Goal: Transaction & Acquisition: Purchase product/service

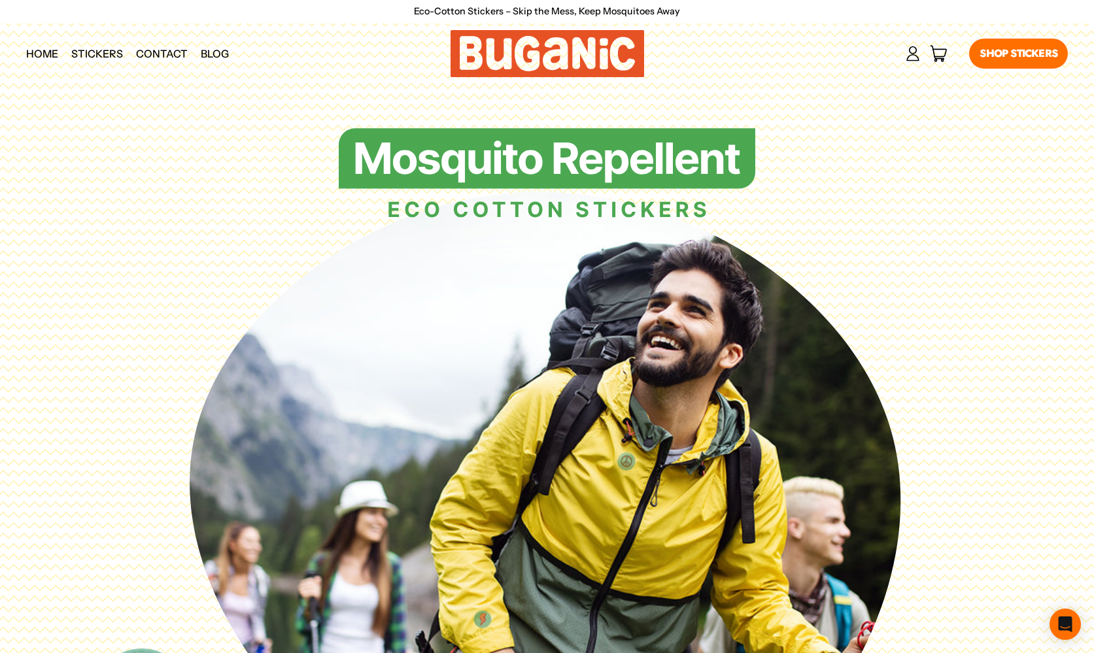
scroll to position [5, 0]
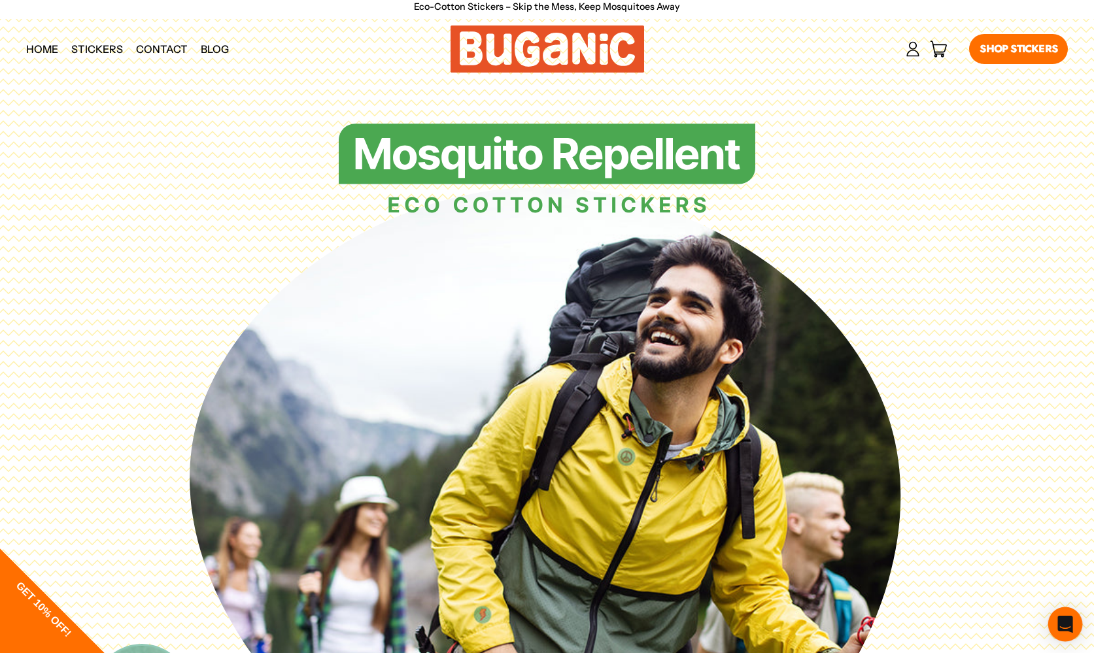
click at [1063, 624] on icon "Open Intercom Messenger" at bounding box center [1064, 624] width 15 height 17
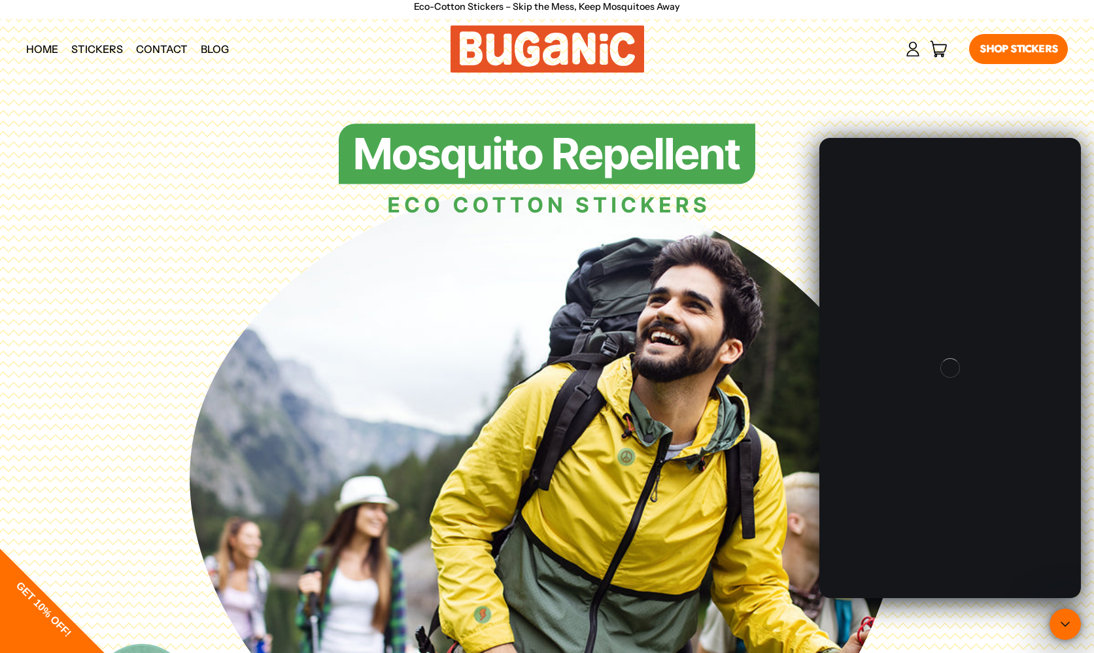
scroll to position [0, 0]
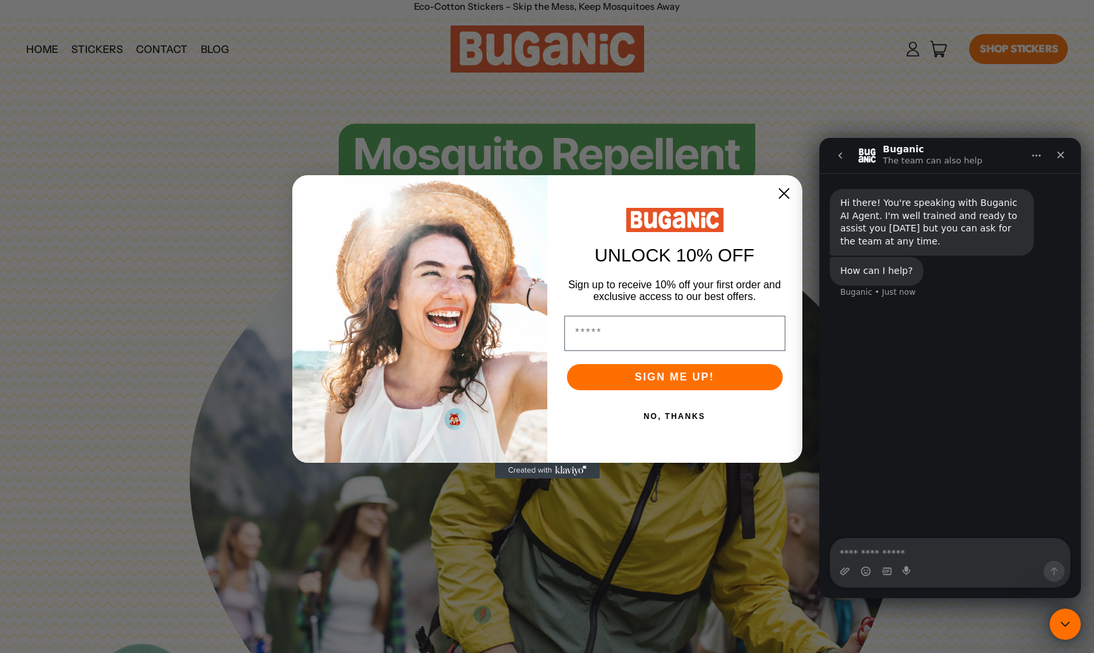
click at [790, 190] on circle "Close dialog" at bounding box center [783, 193] width 22 height 22
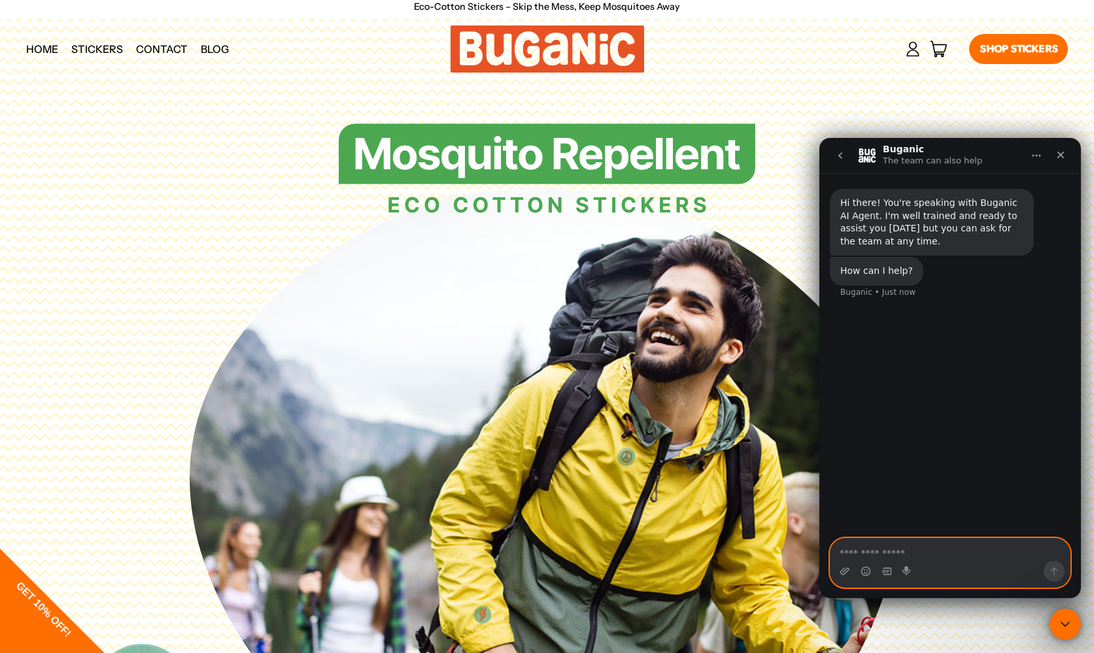
click at [892, 553] on textarea "Ask a question…" at bounding box center [949, 550] width 239 height 22
type textarea "**********"
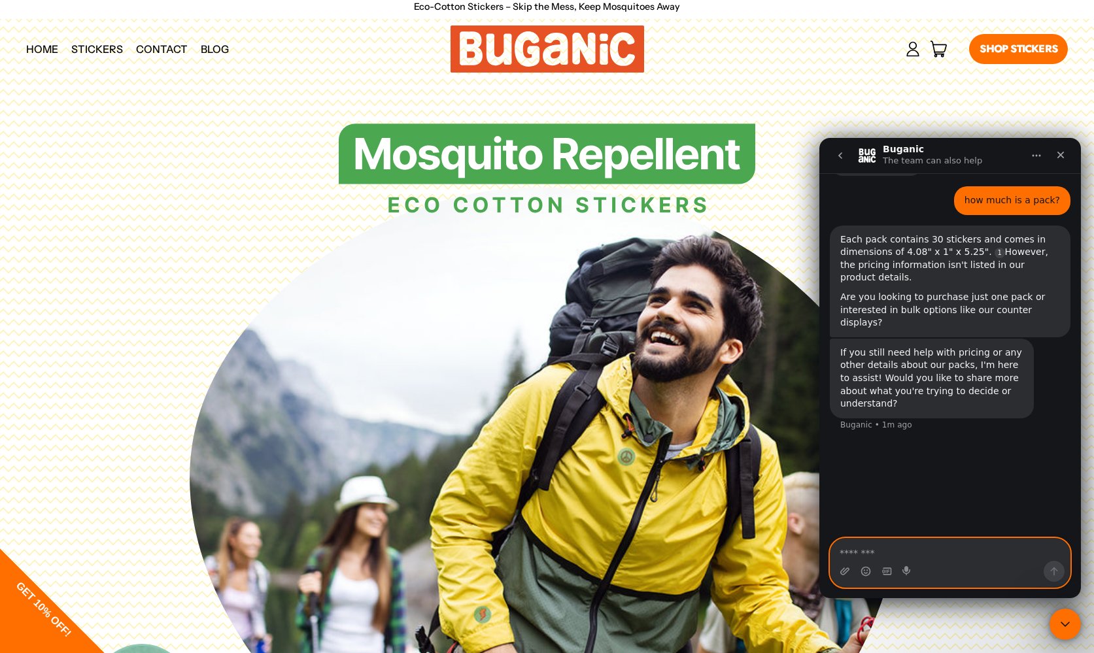
scroll to position [126, 0]
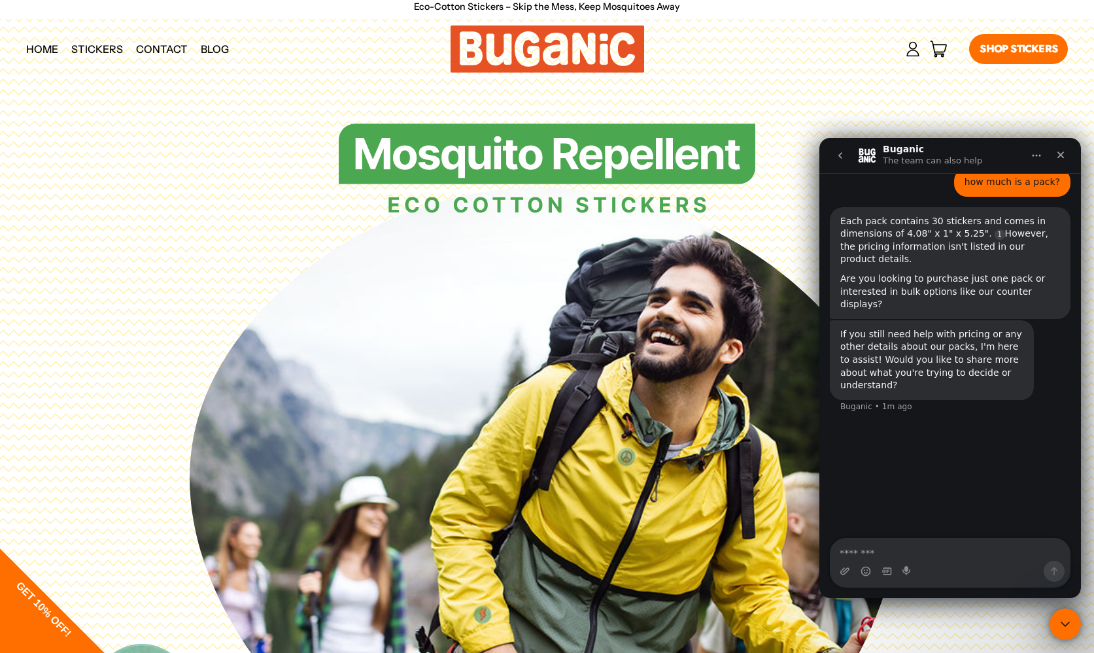
click at [1007, 54] on link "Shop Stickers" at bounding box center [1018, 49] width 99 height 30
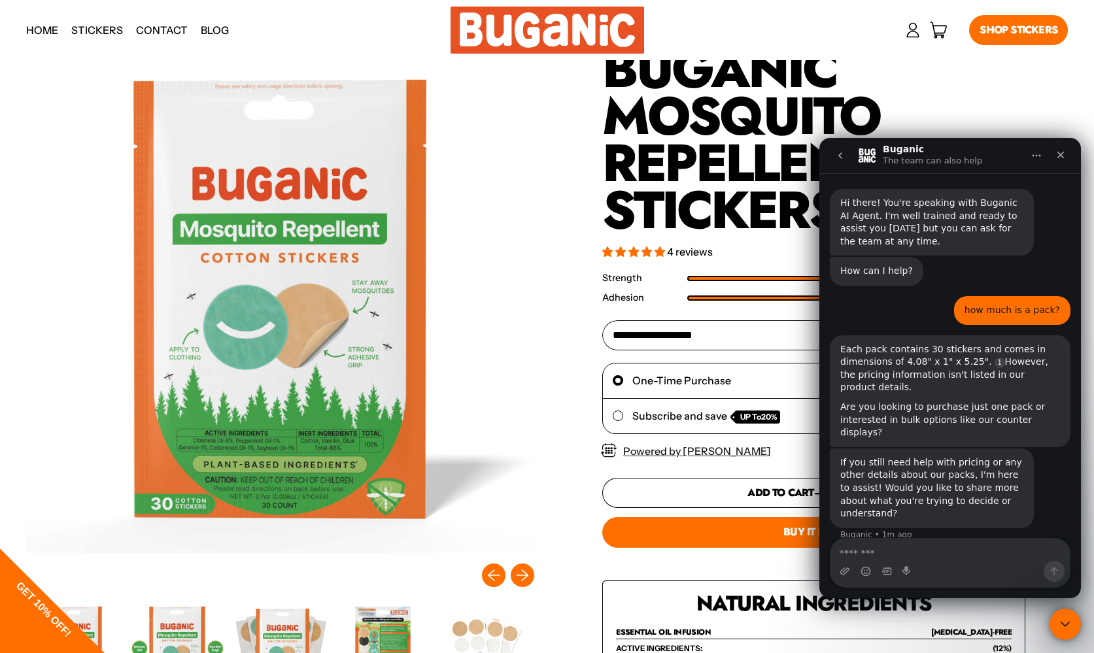
scroll to position [4, 0]
